Goal: Entertainment & Leisure: Consume media (video, audio)

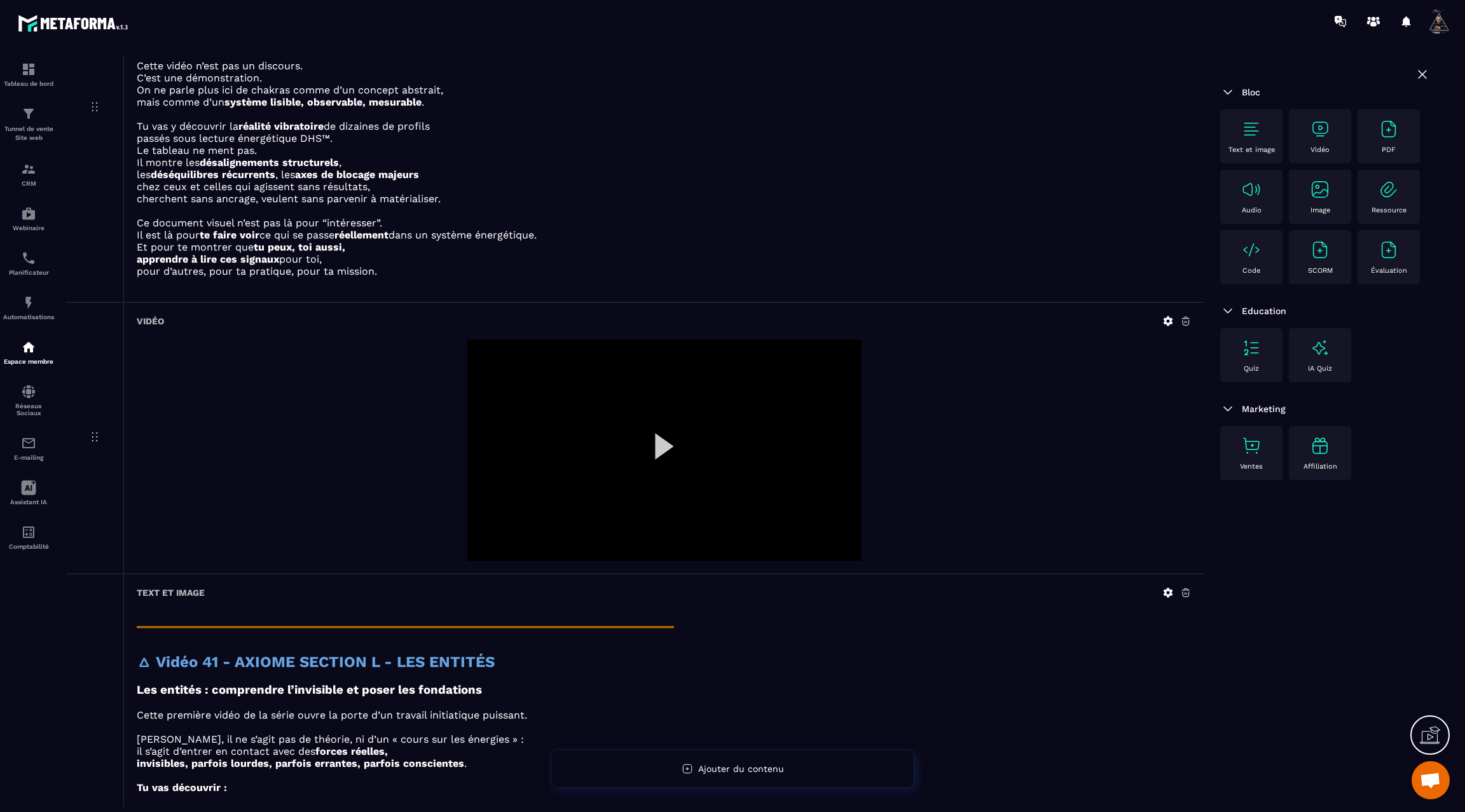
scroll to position [1920, 0]
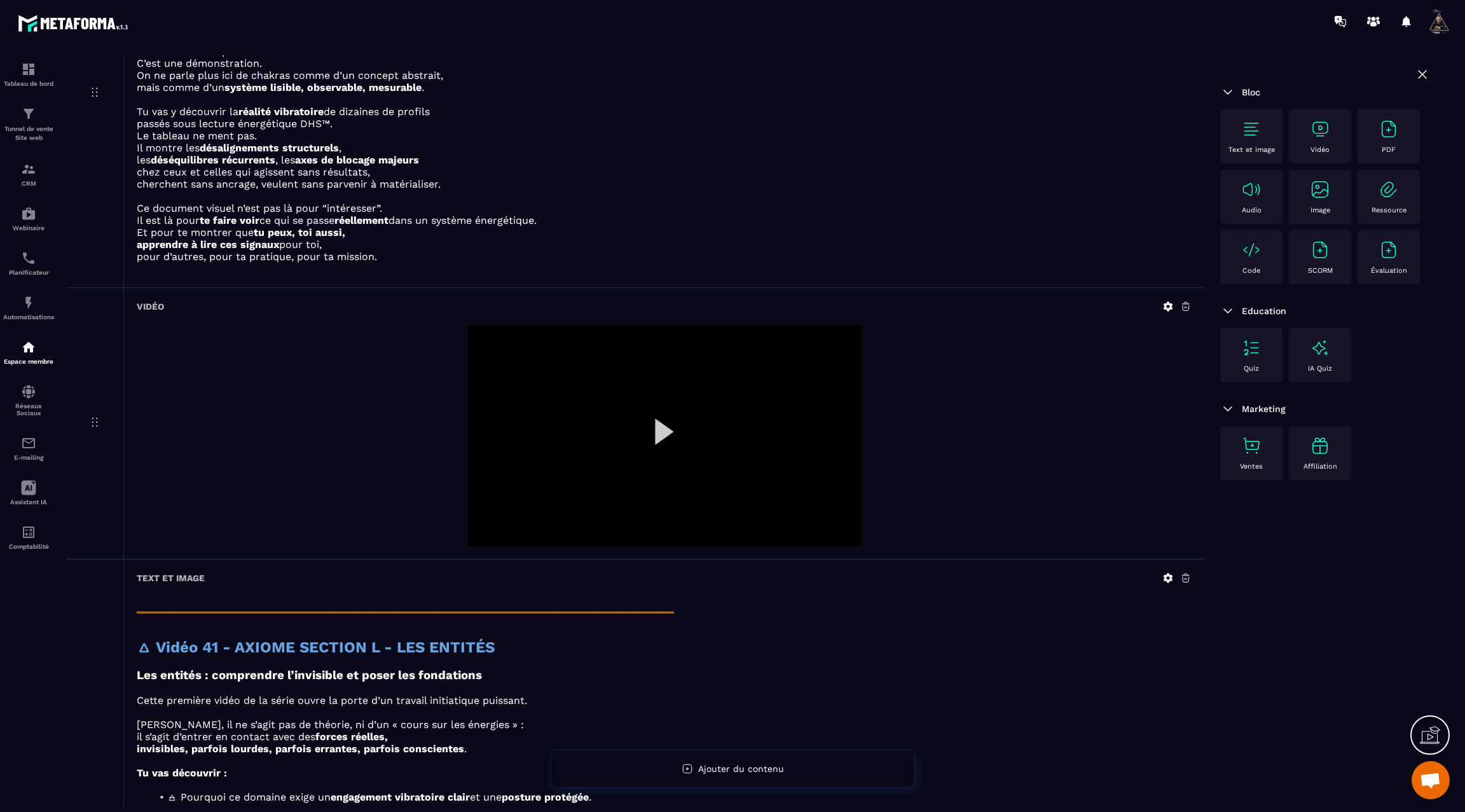
click at [667, 423] on div at bounding box center [664, 436] width 394 height 222
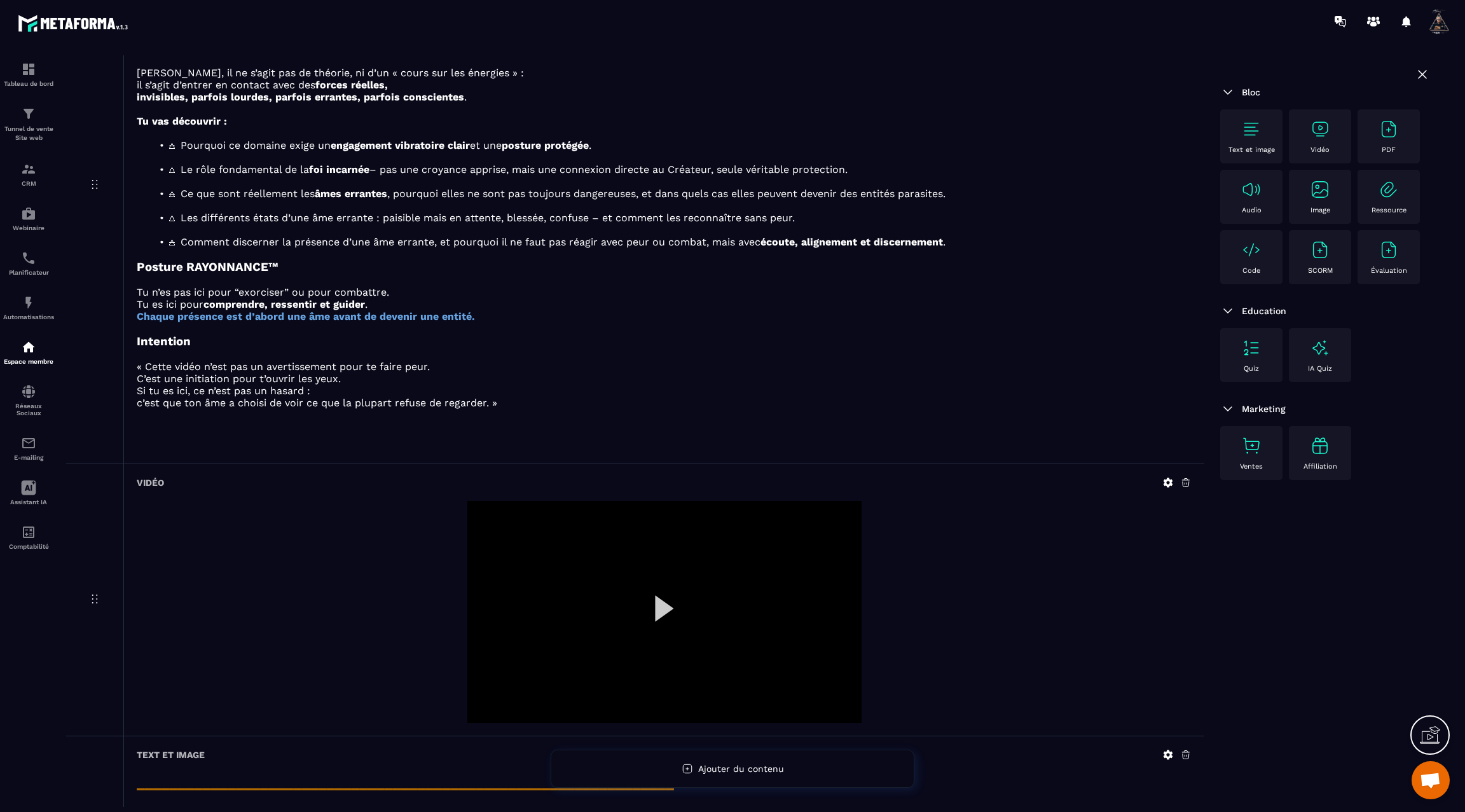
scroll to position [2568, 0]
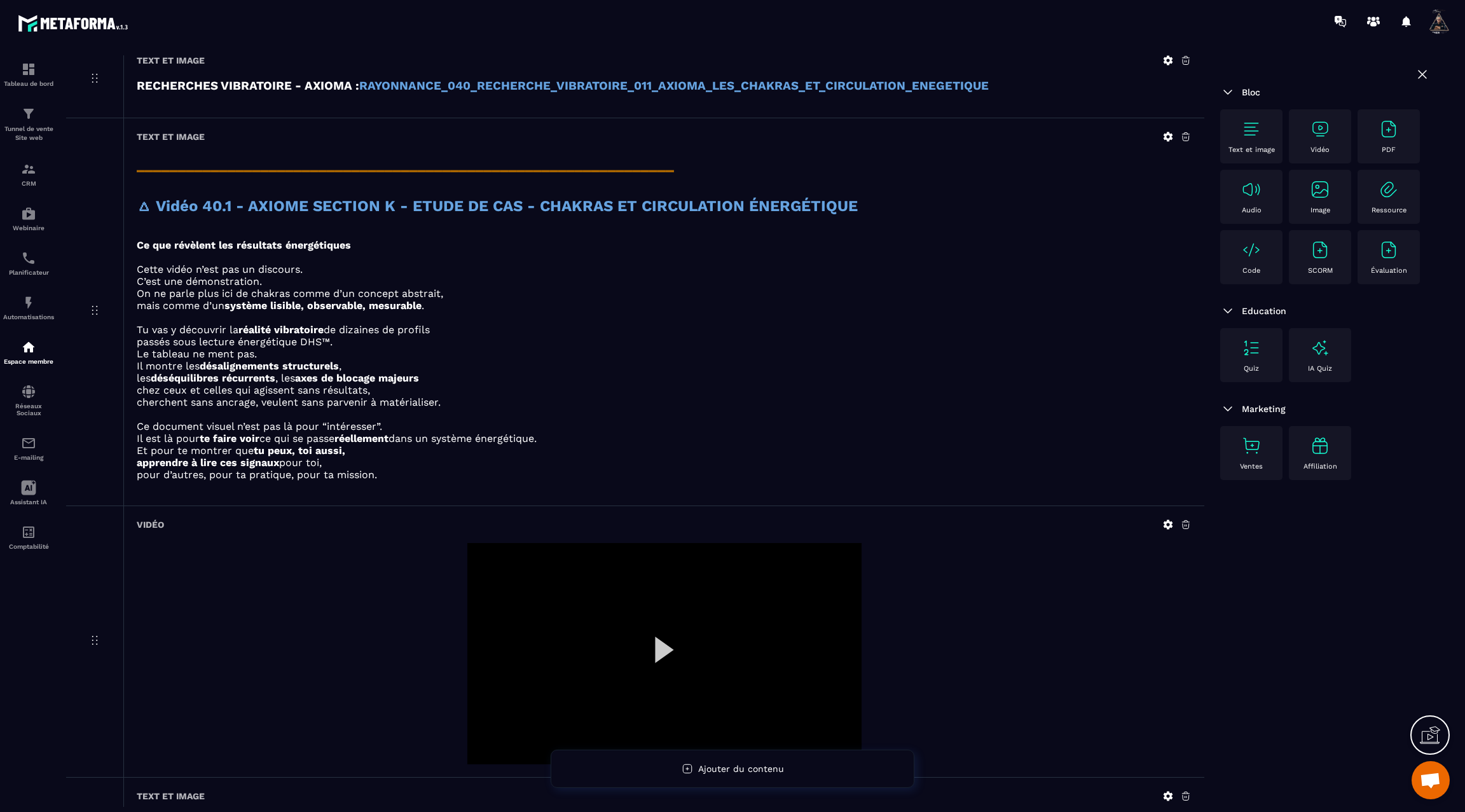
scroll to position [1806, 0]
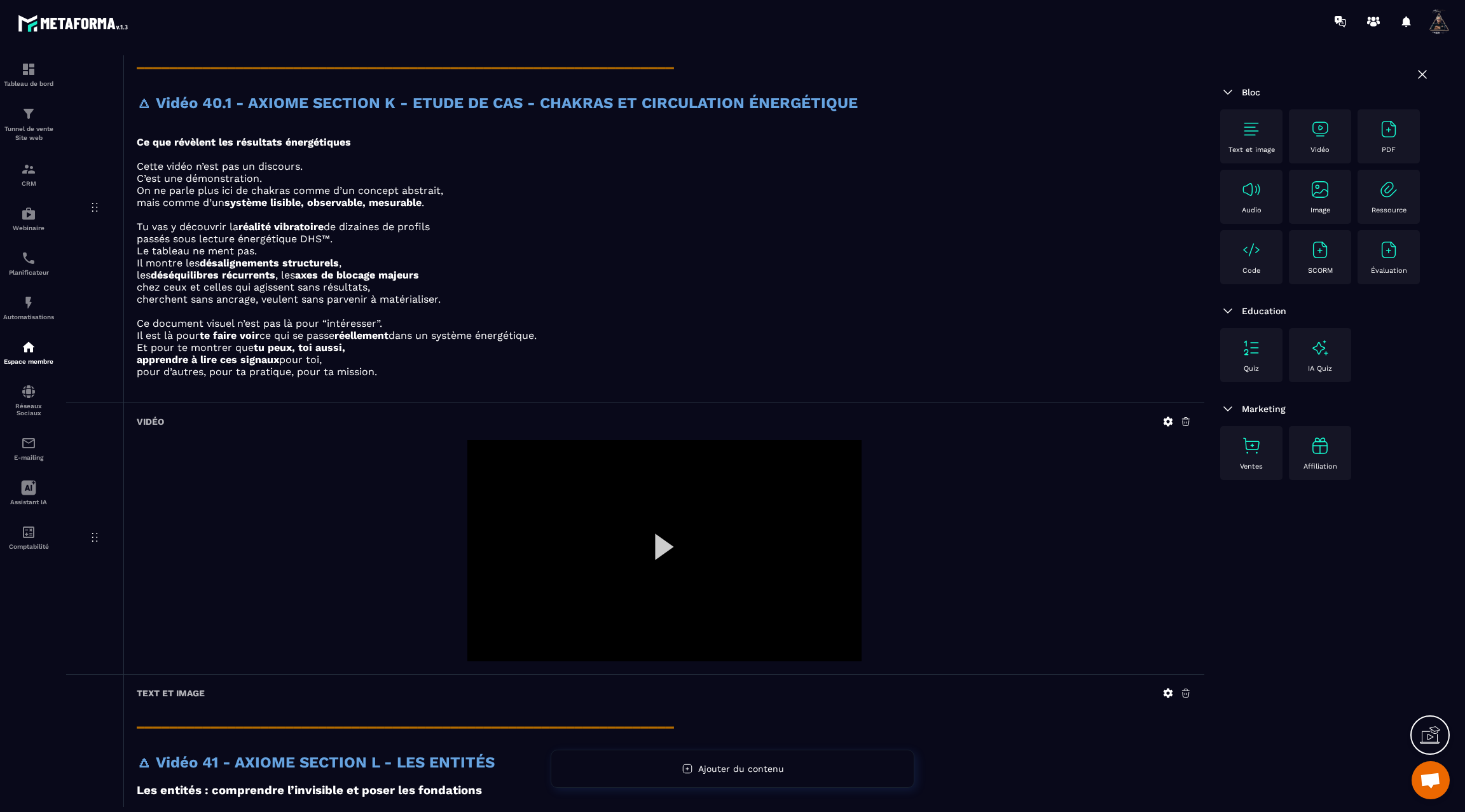
click at [656, 539] on div at bounding box center [664, 550] width 394 height 222
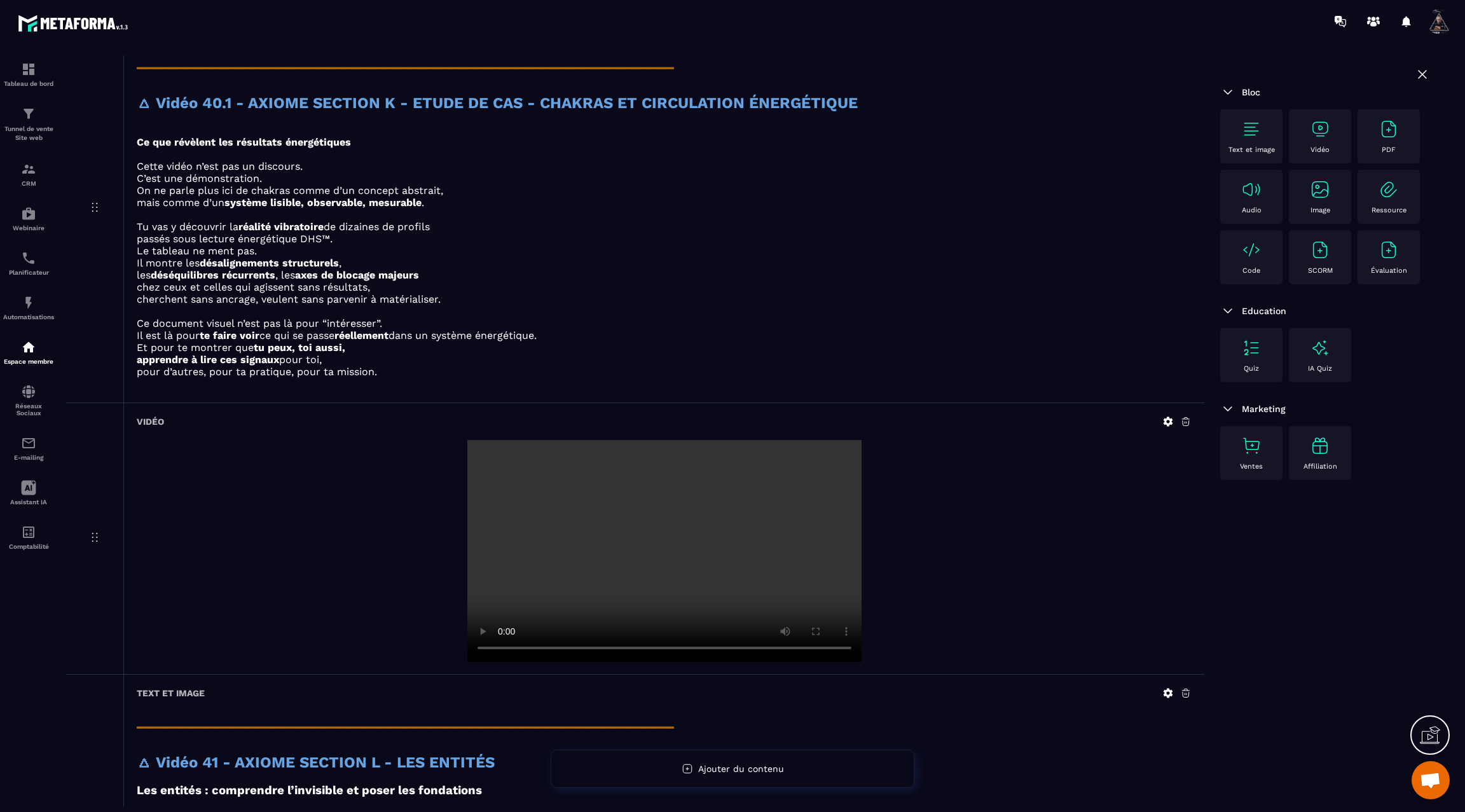
click at [656, 539] on video at bounding box center [664, 550] width 394 height 222
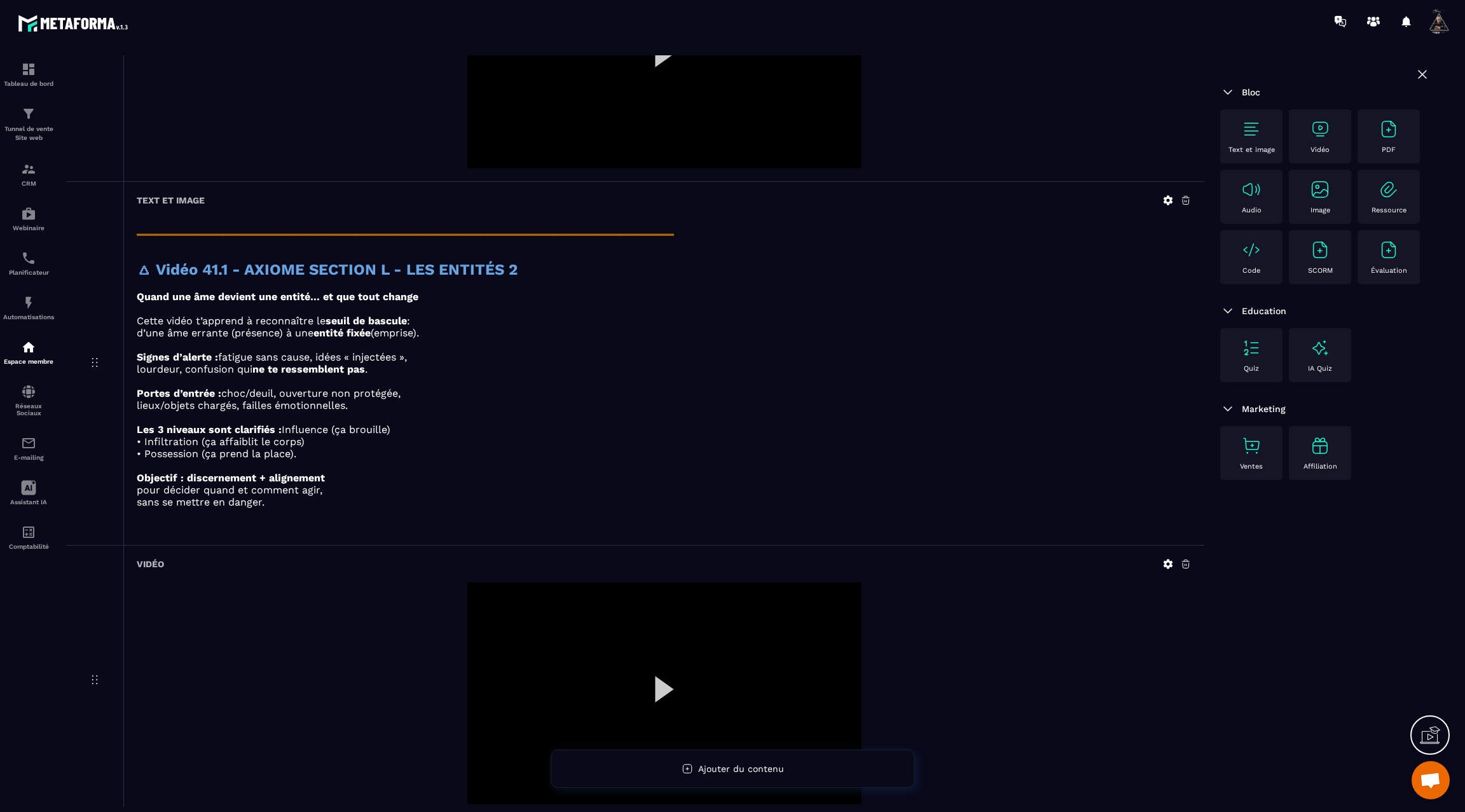
scroll to position [3223, 0]
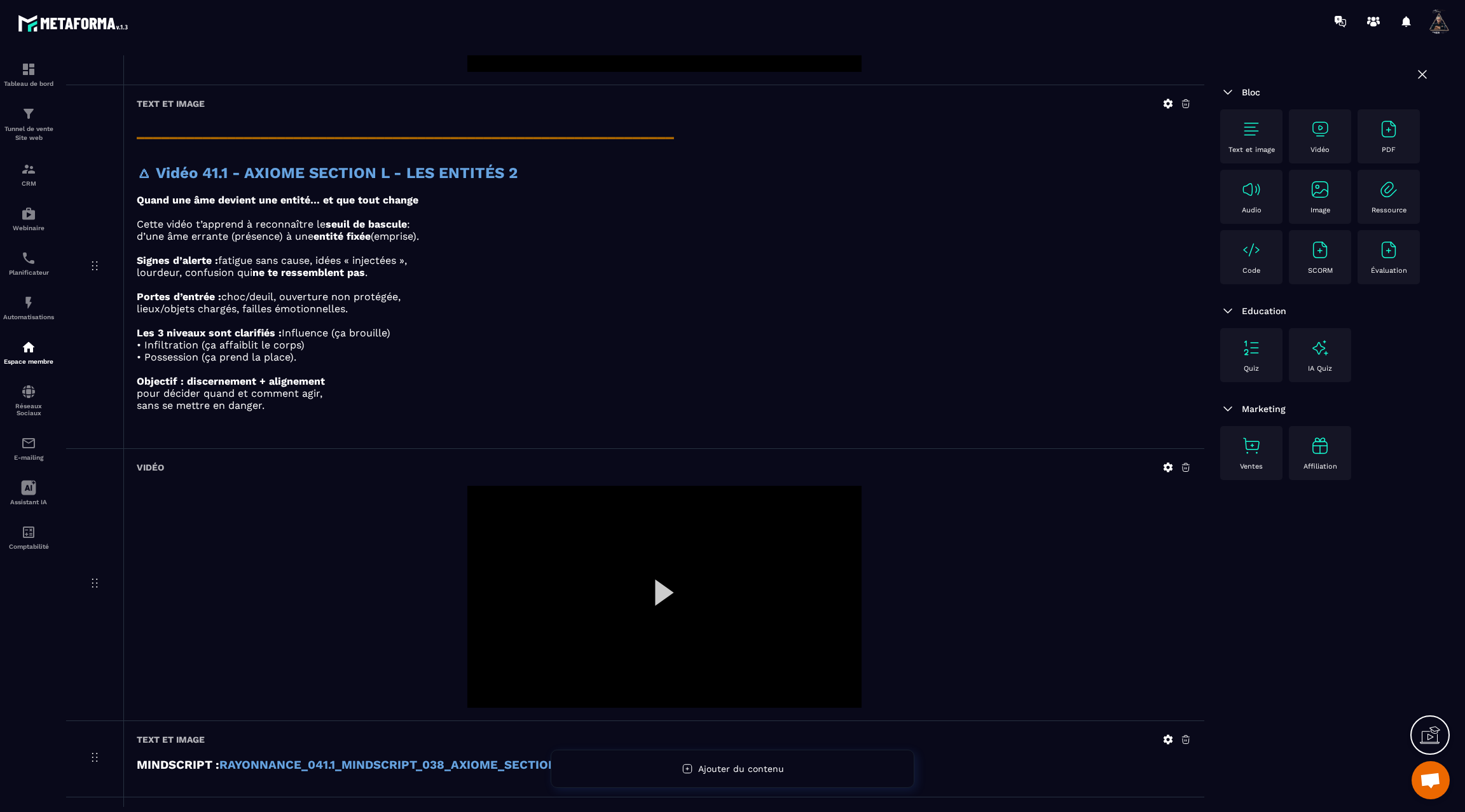
click at [662, 567] on div at bounding box center [664, 597] width 394 height 222
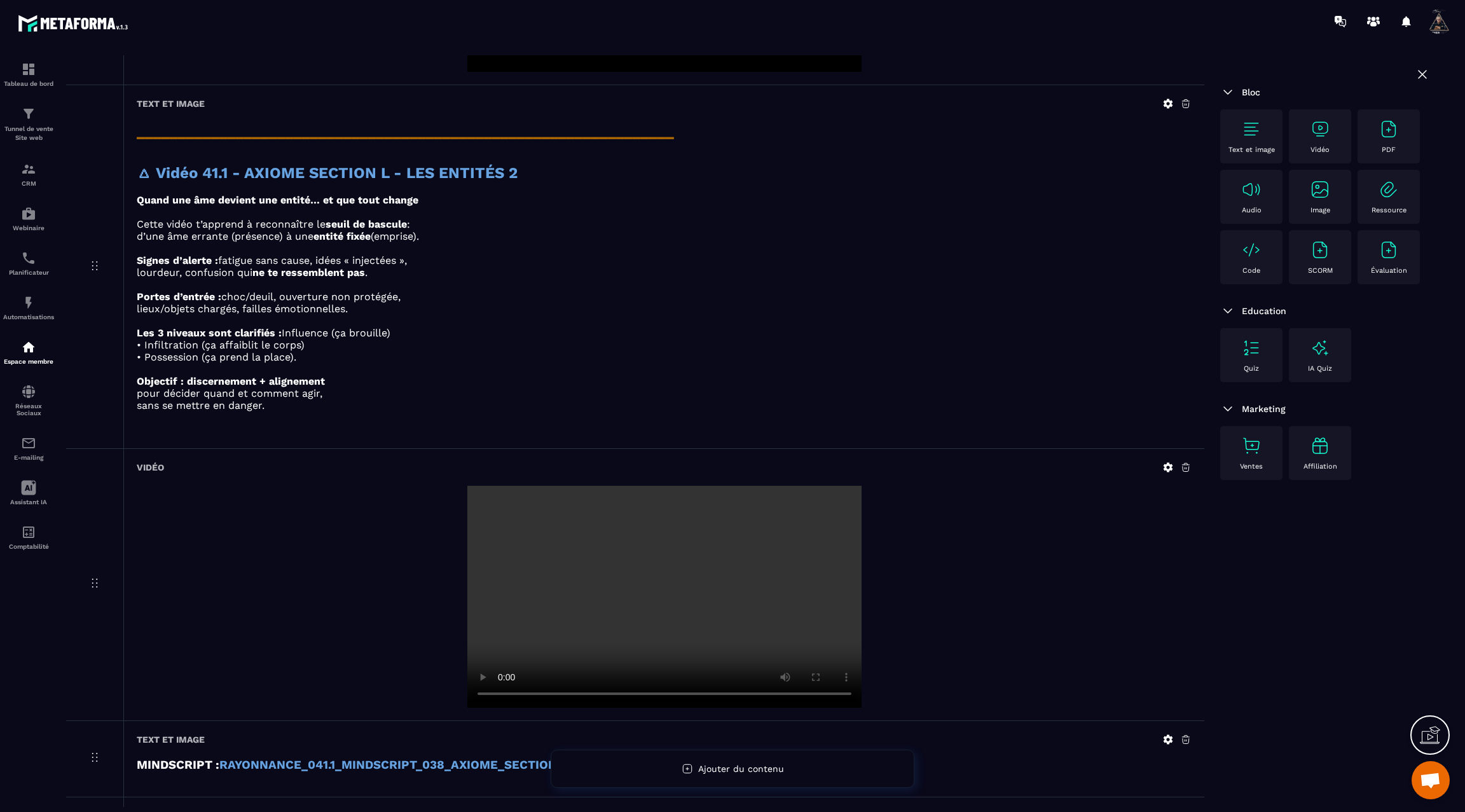
click at [662, 567] on video at bounding box center [664, 597] width 394 height 222
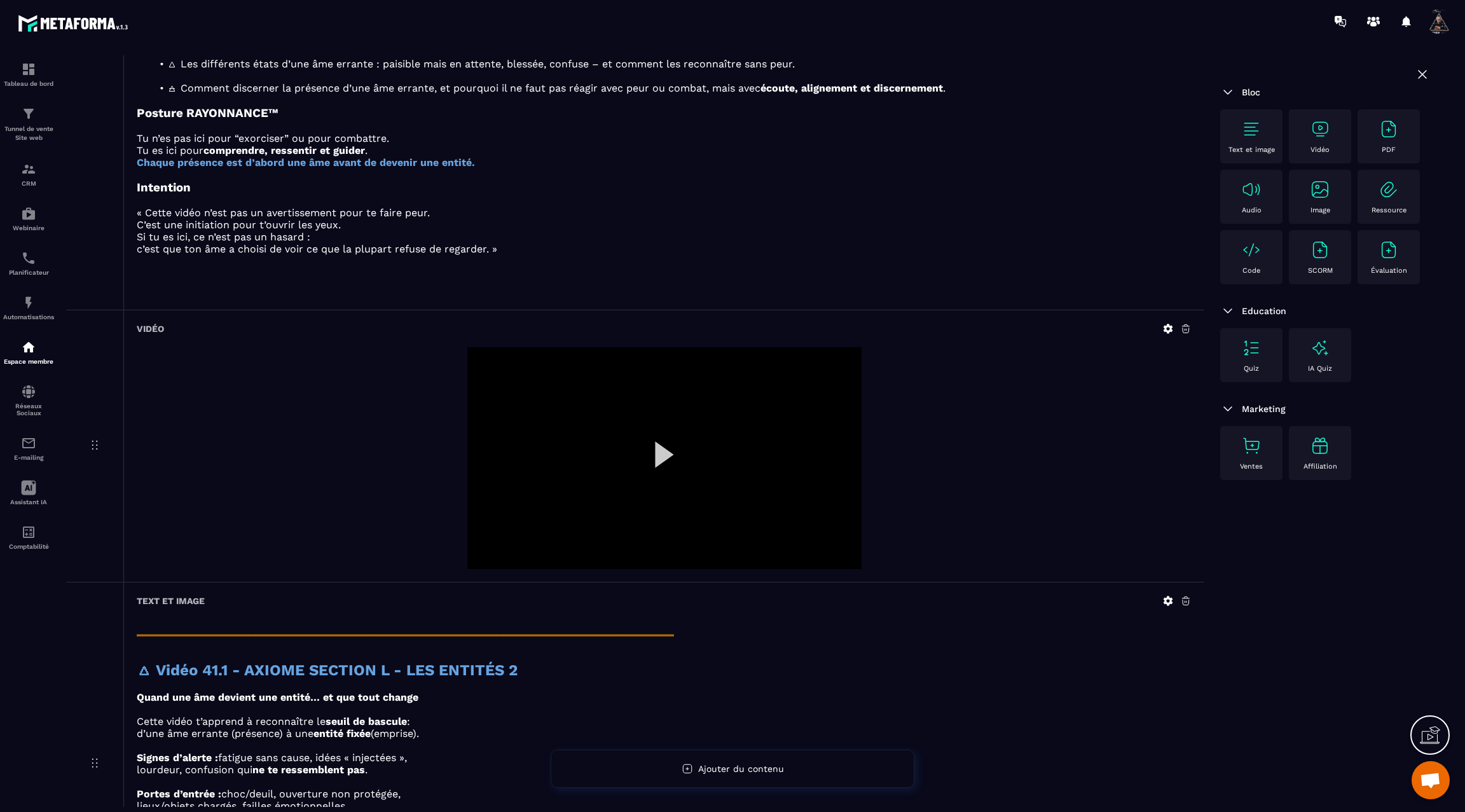
scroll to position [2714, 0]
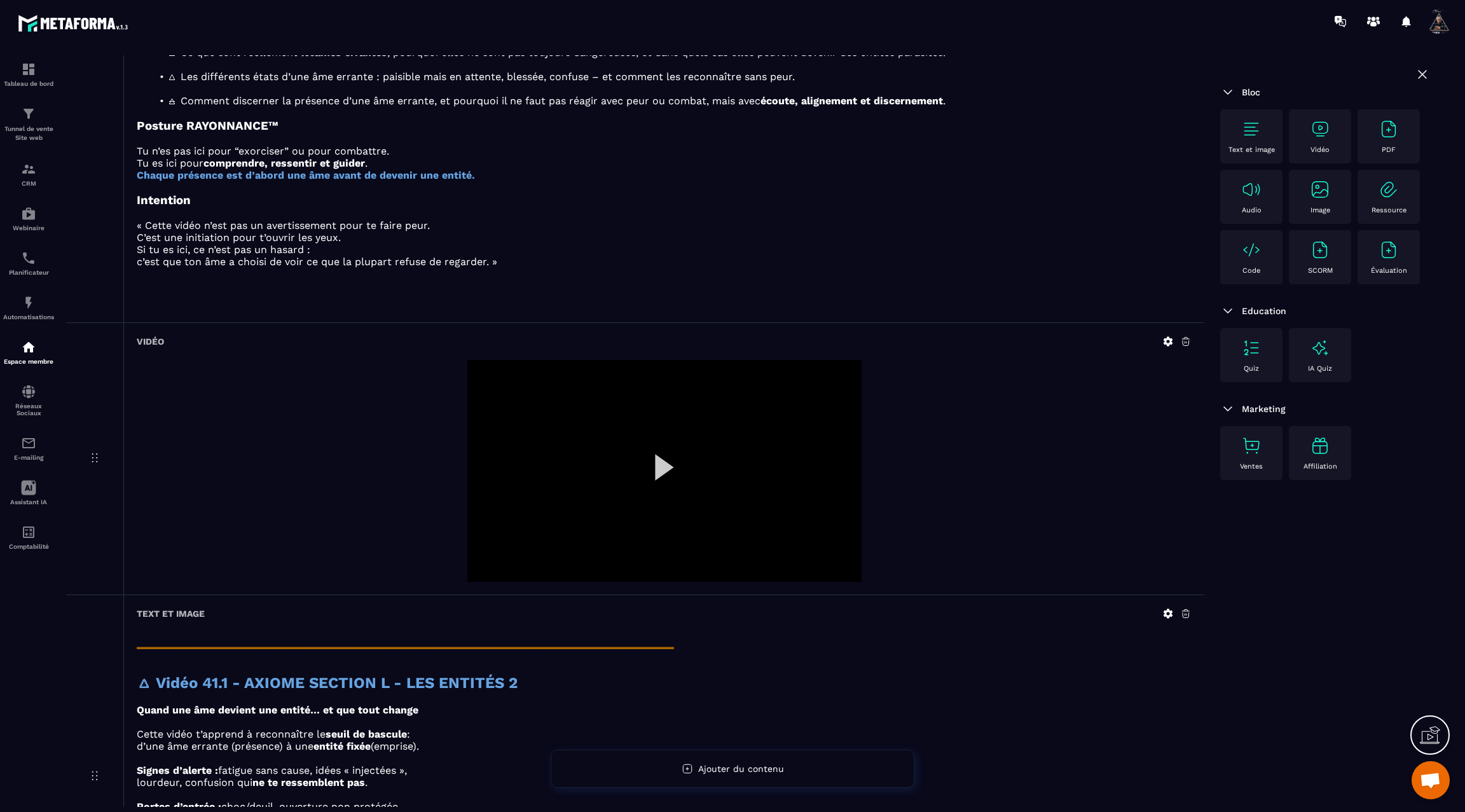
click at [657, 463] on div at bounding box center [664, 471] width 394 height 222
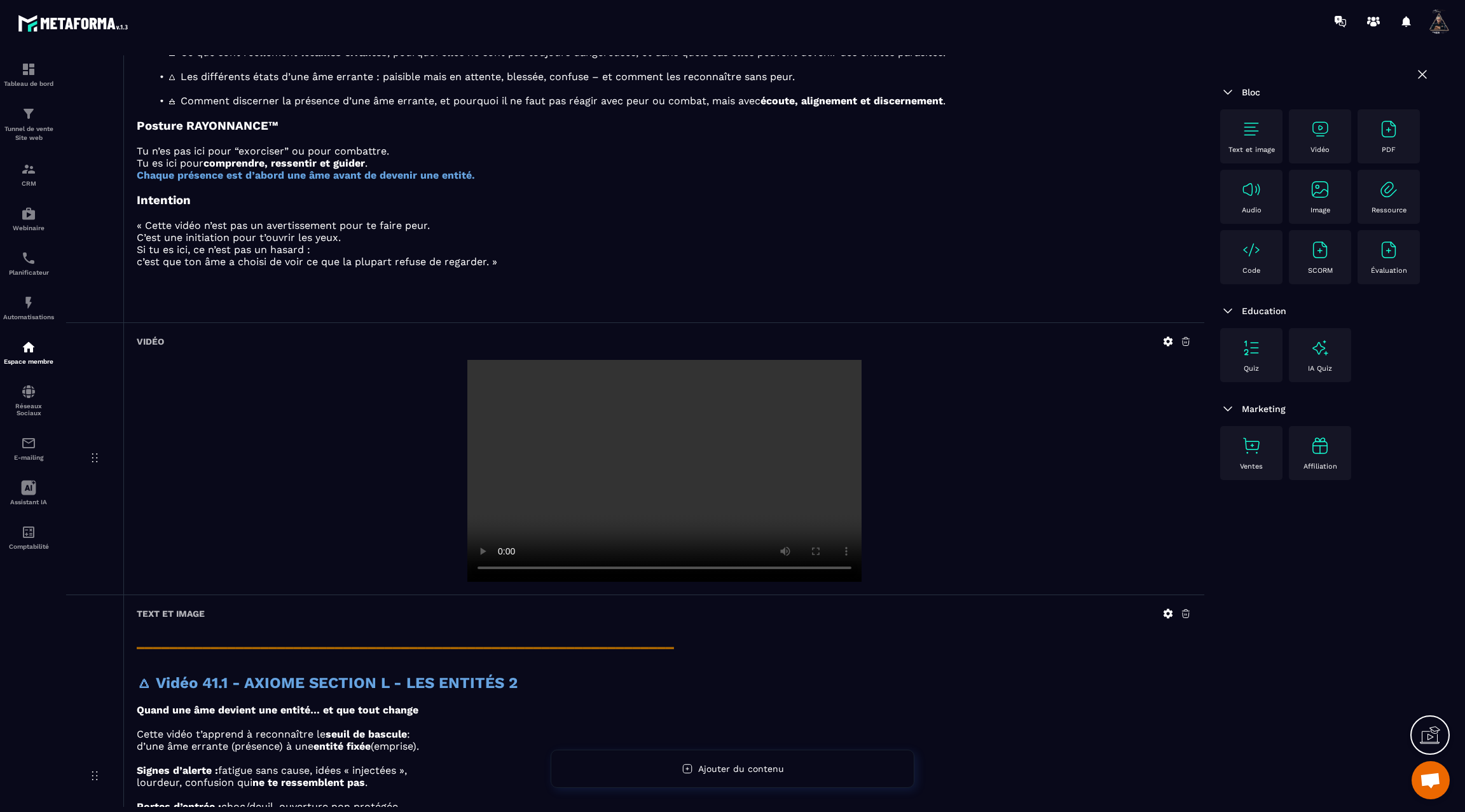
click at [657, 463] on video at bounding box center [664, 471] width 394 height 222
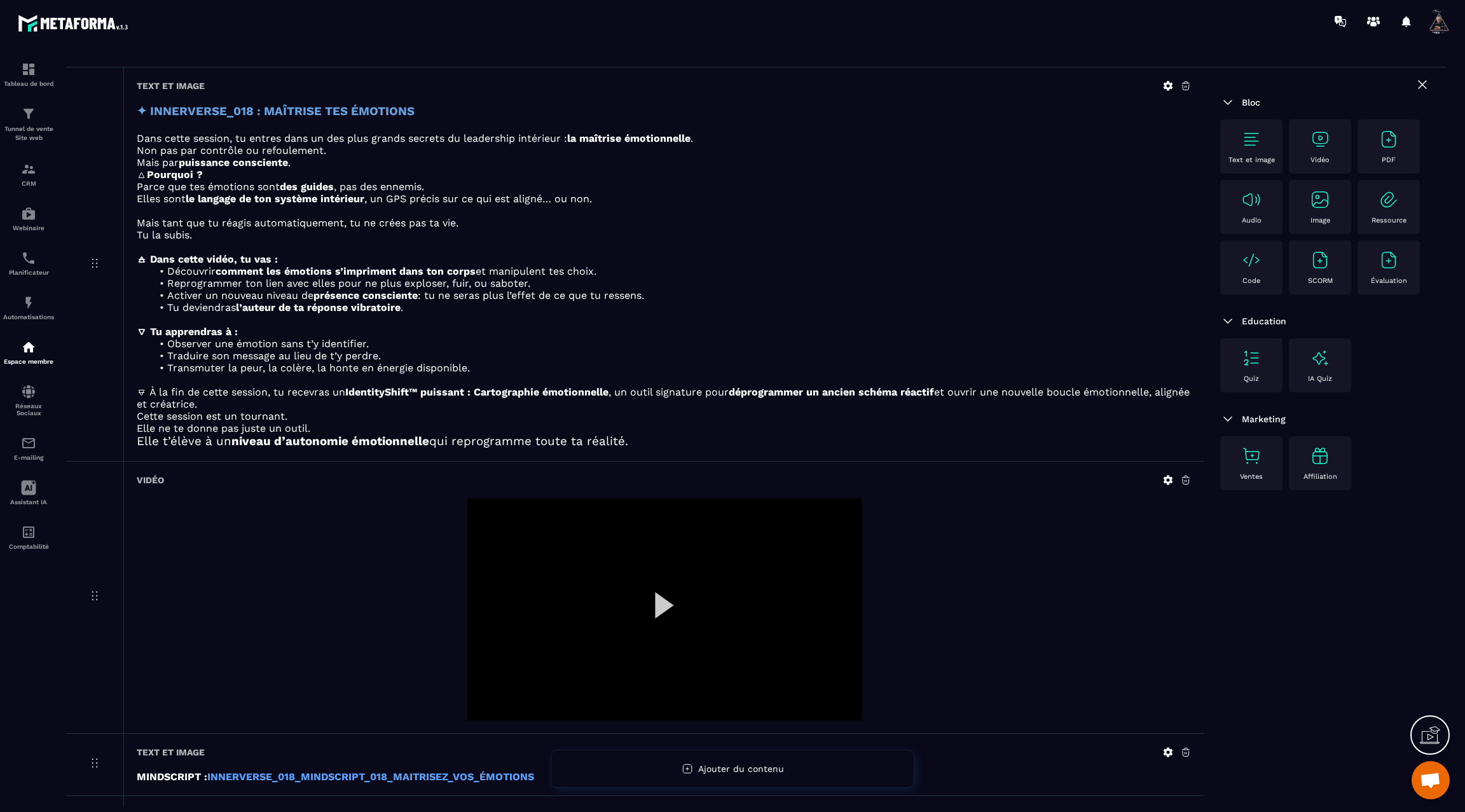
scroll to position [74, 0]
